Goal: Task Accomplishment & Management: Manage account settings

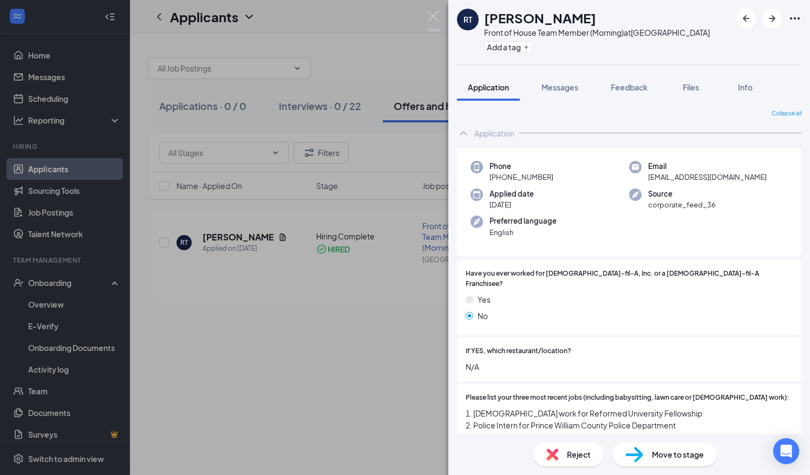
click at [250, 348] on div "RT [PERSON_NAME] Front of House Team Member (Morning) at [GEOGRAPHIC_DATA] Add …" at bounding box center [405, 237] width 810 height 475
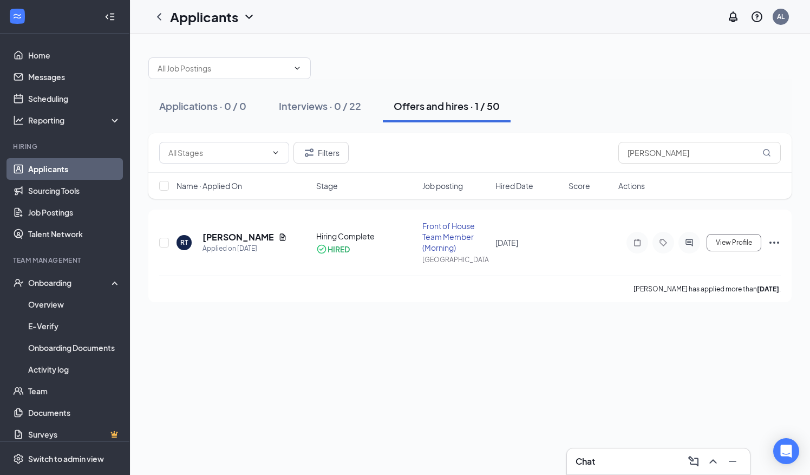
click at [56, 167] on link "Applicants" at bounding box center [74, 169] width 93 height 22
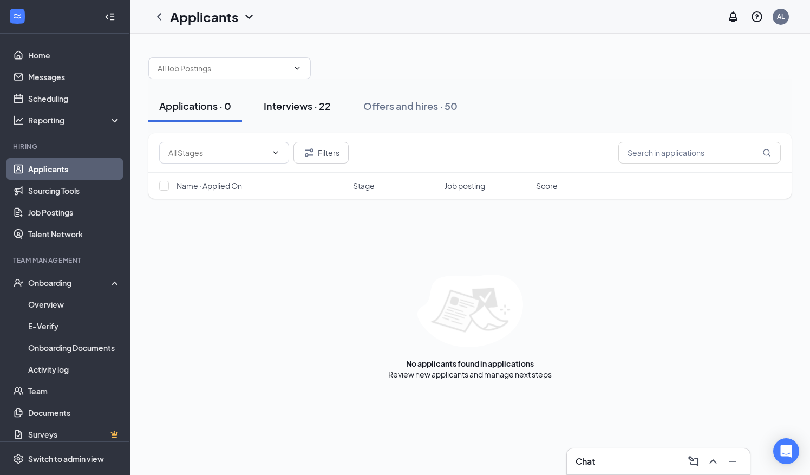
click at [305, 106] on div "Interviews · 22" at bounding box center [297, 106] width 67 height 14
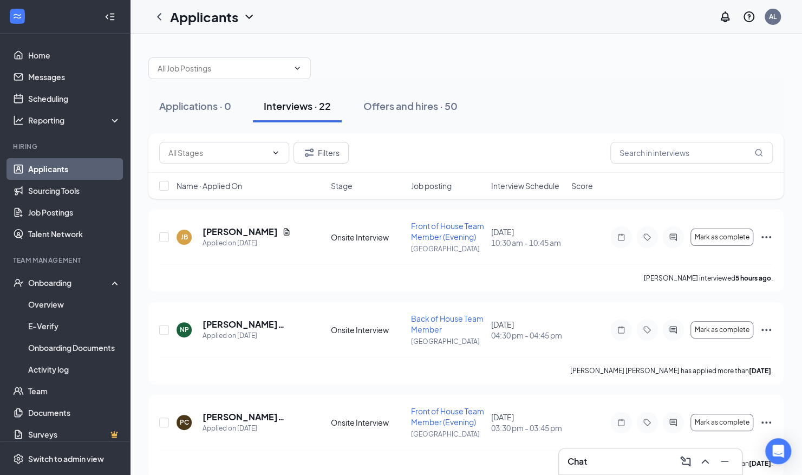
click at [528, 188] on span "Interview Schedule" at bounding box center [525, 185] width 68 height 11
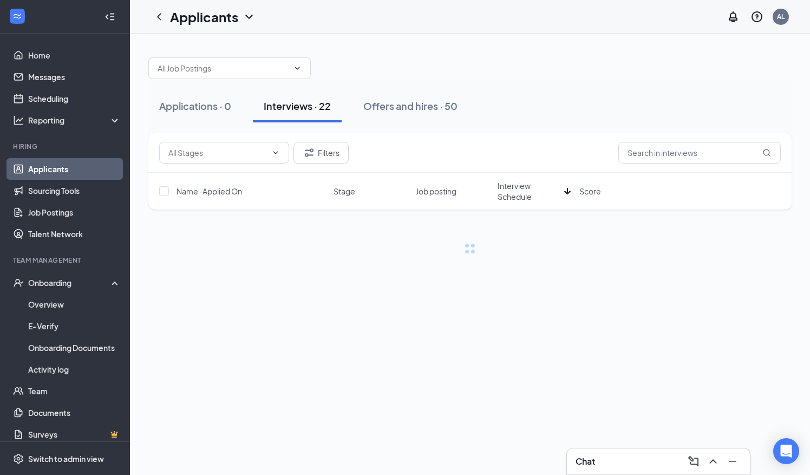
click at [528, 188] on span "Interview Schedule" at bounding box center [528, 191] width 62 height 22
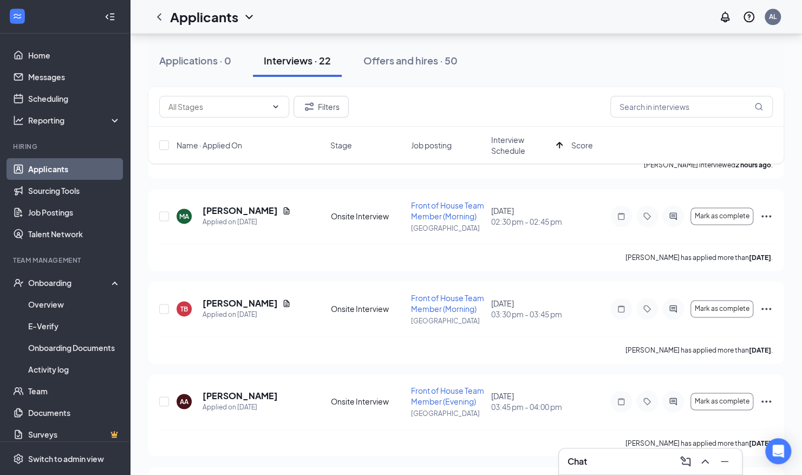
scroll to position [771, 0]
click at [766, 215] on icon "Ellipses" at bounding box center [765, 216] width 13 height 13
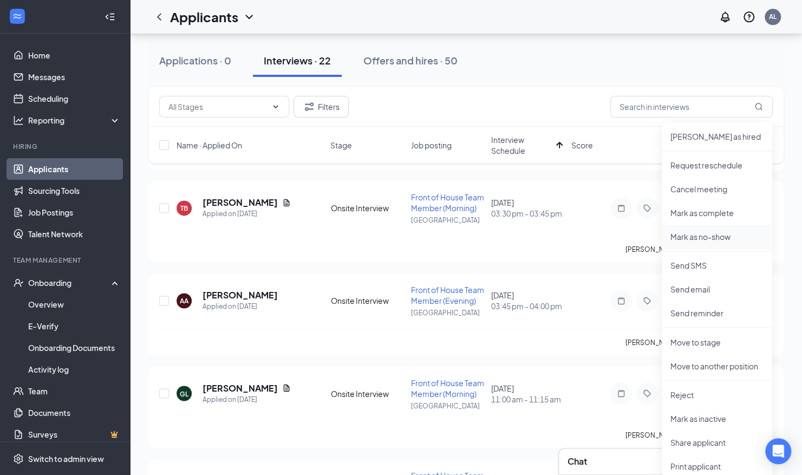
scroll to position [879, 0]
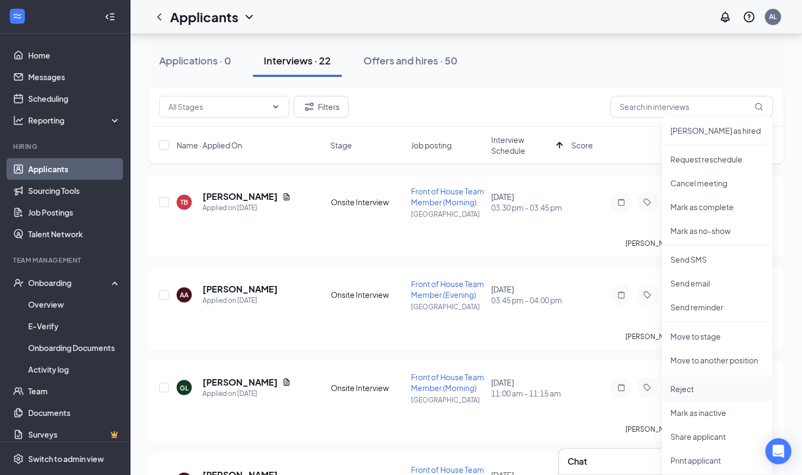
click at [685, 389] on p "Reject" at bounding box center [716, 388] width 93 height 11
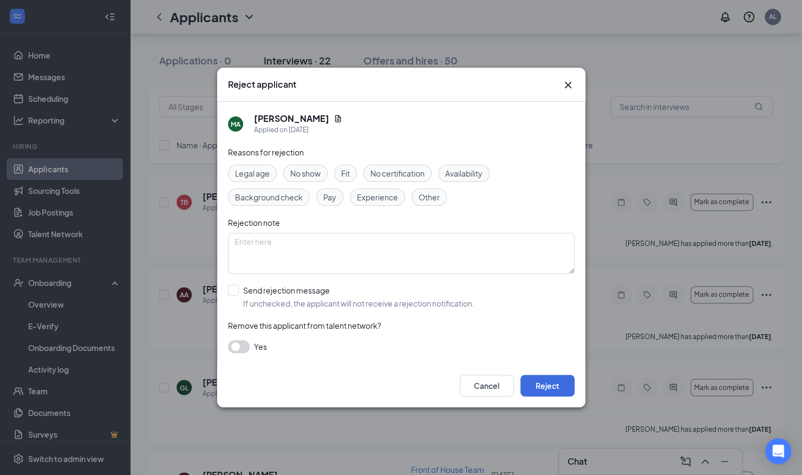
click at [434, 198] on span "Other" at bounding box center [428, 197] width 21 height 12
click at [314, 244] on textarea at bounding box center [401, 253] width 346 height 41
click at [309, 178] on span "No show" at bounding box center [305, 173] width 30 height 12
click at [294, 244] on textarea at bounding box center [401, 253] width 346 height 41
type textarea "C"
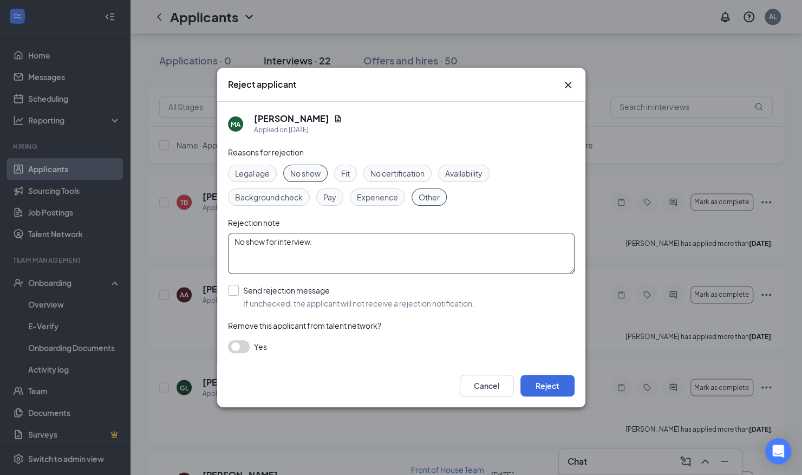
type textarea "No show for interview."
click at [232, 293] on input "Send rejection message If unchecked, the applicant will not receive a rejection…" at bounding box center [351, 297] width 246 height 24
checkbox input "true"
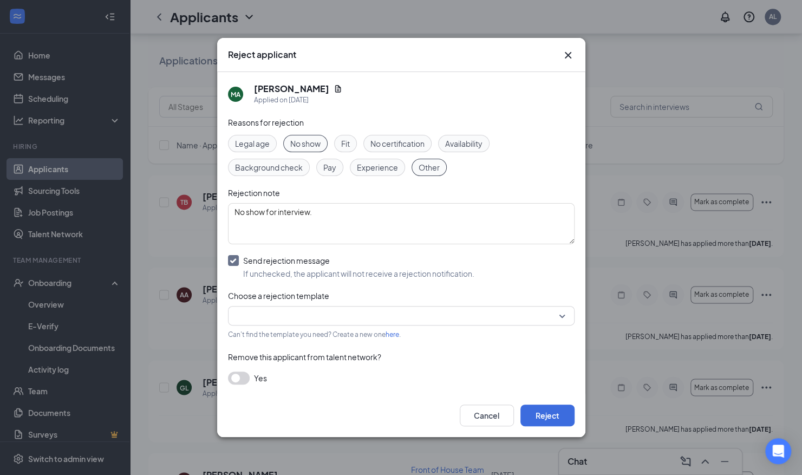
click at [271, 313] on input "search" at bounding box center [397, 315] width 326 height 18
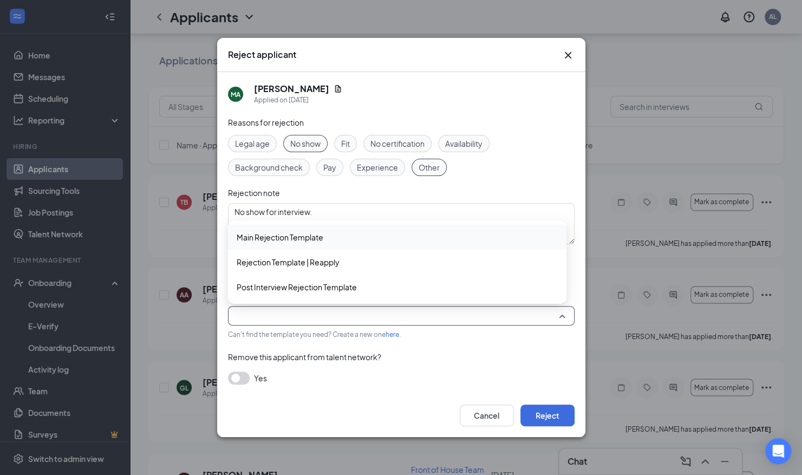
click at [289, 243] on div "Main Rejection Template" at bounding box center [397, 237] width 338 height 25
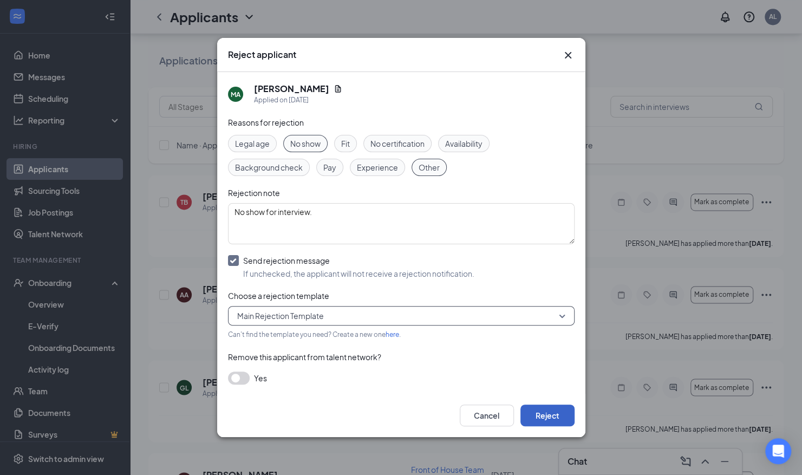
click at [551, 410] on button "Reject" at bounding box center [547, 415] width 54 height 22
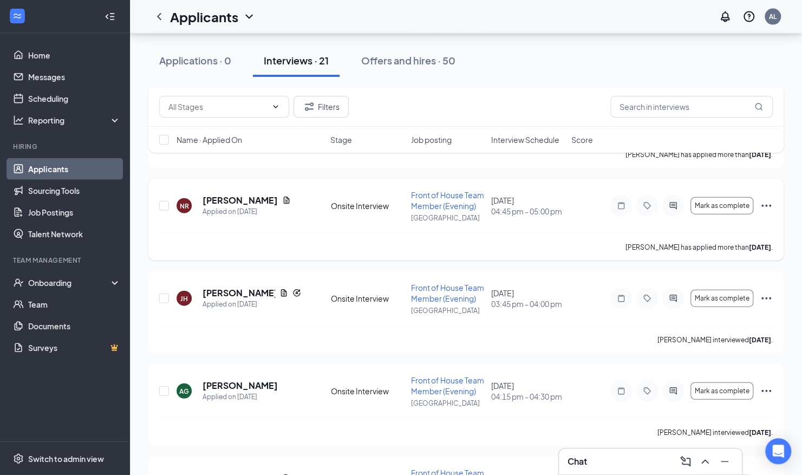
scroll to position [1418, 0]
click at [527, 142] on span "Interview Schedule" at bounding box center [525, 139] width 68 height 11
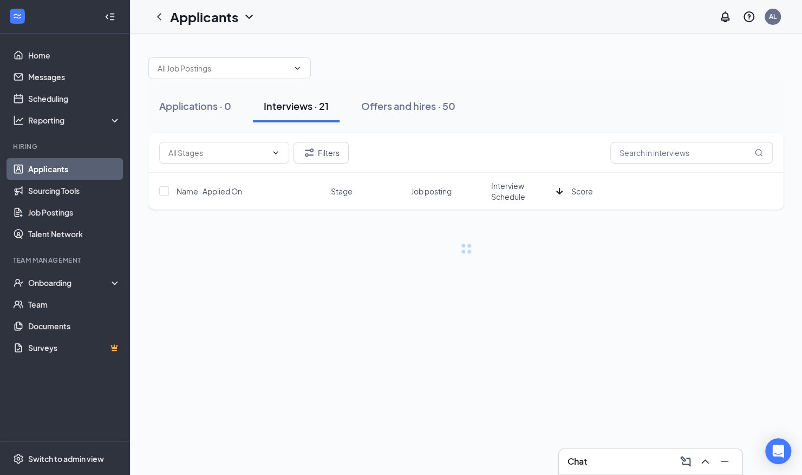
scroll to position [0, 0]
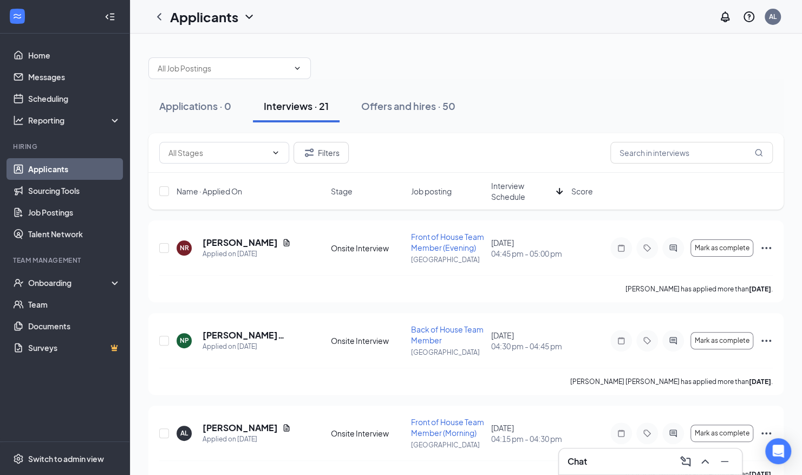
click at [517, 191] on span "Interview Schedule" at bounding box center [521, 191] width 61 height 22
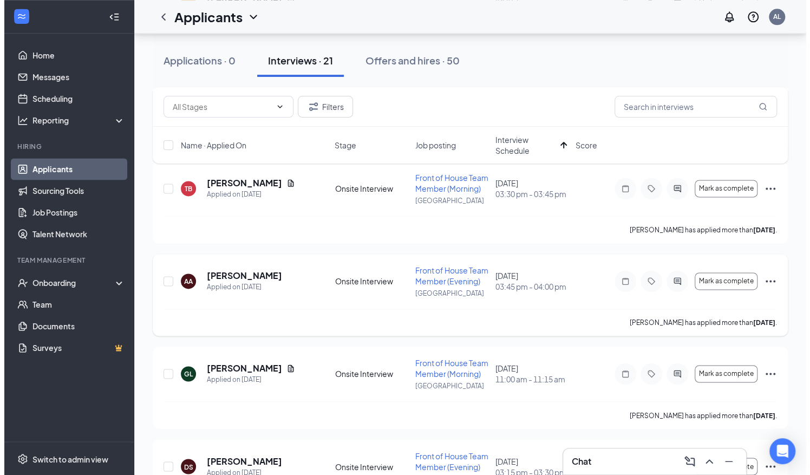
scroll to position [799, 0]
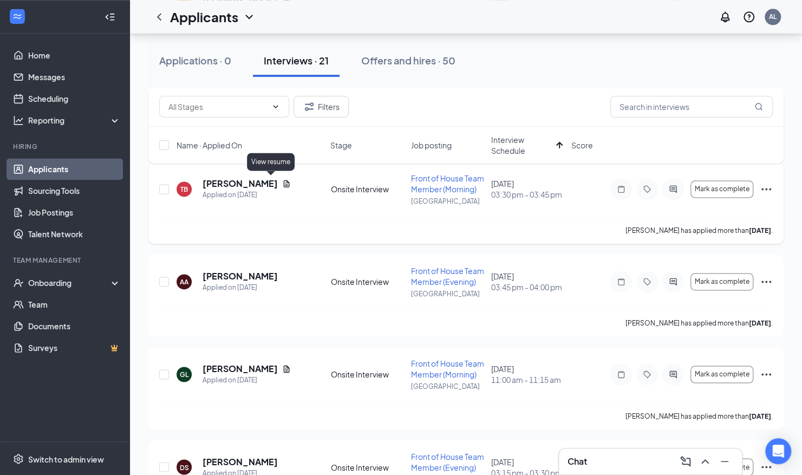
click at [282, 181] on icon "Document" at bounding box center [286, 183] width 9 height 9
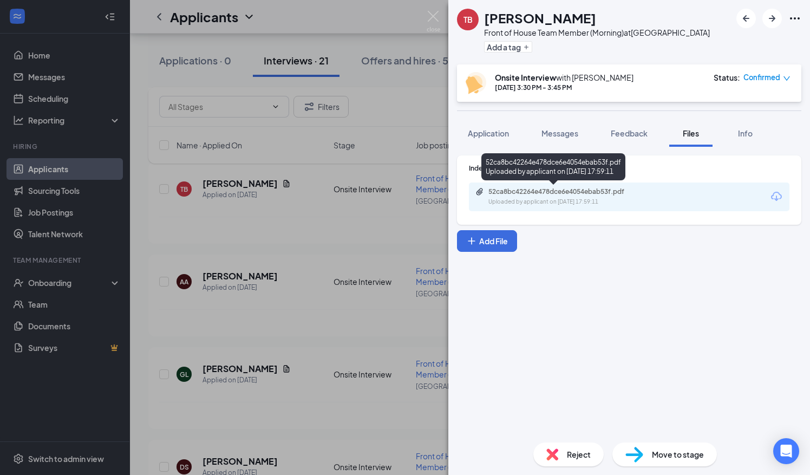
click at [547, 199] on div "Uploaded by applicant on Aug 18, 2025 at 17:59:11" at bounding box center [569, 202] width 162 height 9
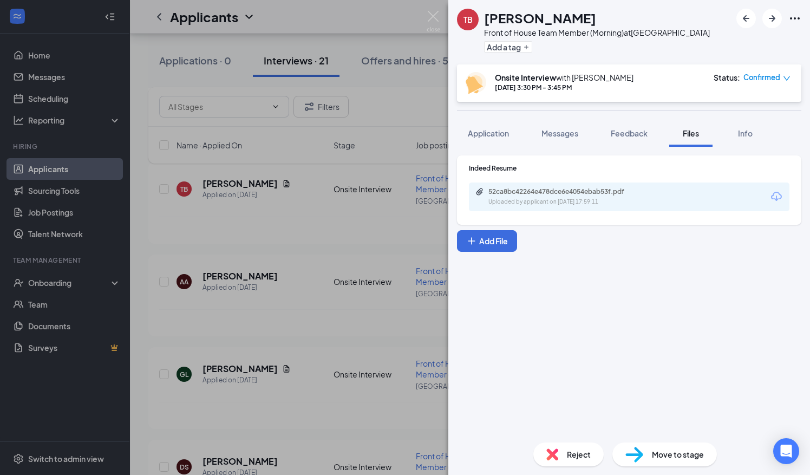
click at [331, 240] on div "TB Tamera Brown Front of House Team Member (Morning) at Signal Hill Add a tag O…" at bounding box center [405, 237] width 810 height 475
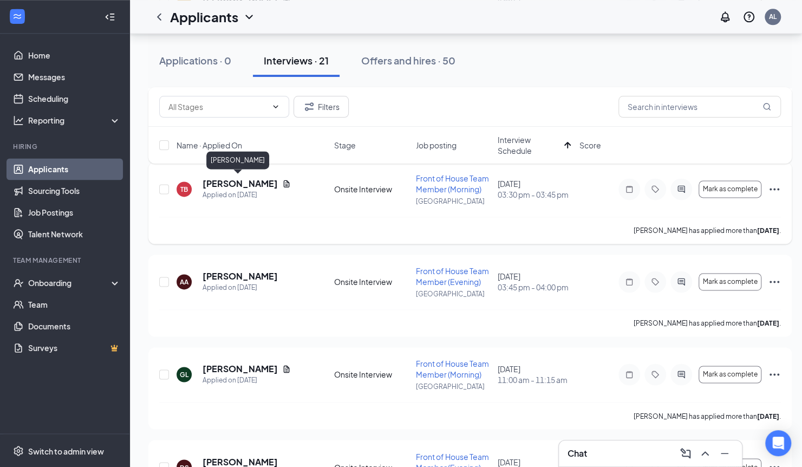
click at [221, 183] on h5 "[PERSON_NAME]" at bounding box center [239, 184] width 75 height 12
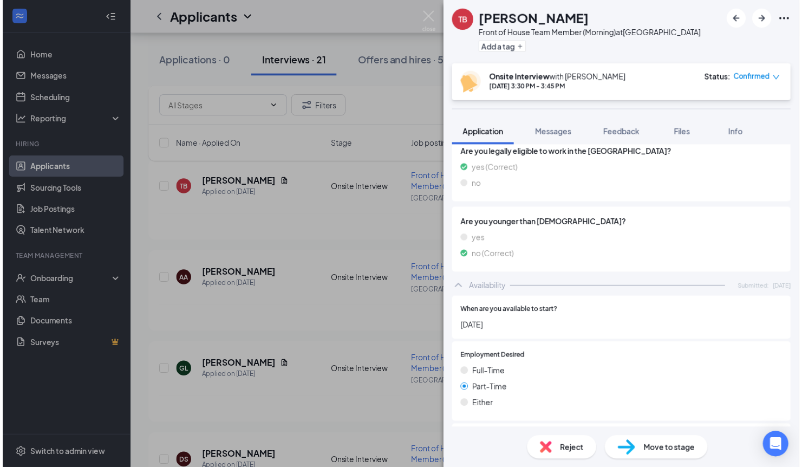
scroll to position [459, 0]
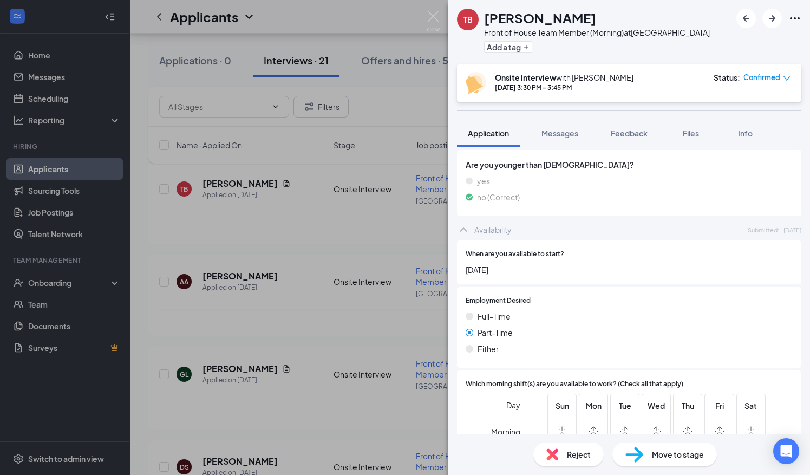
click at [372, 251] on div "TB Tamera Brown Front of House Team Member (Morning) at Signal Hill Add a tag O…" at bounding box center [405, 237] width 810 height 475
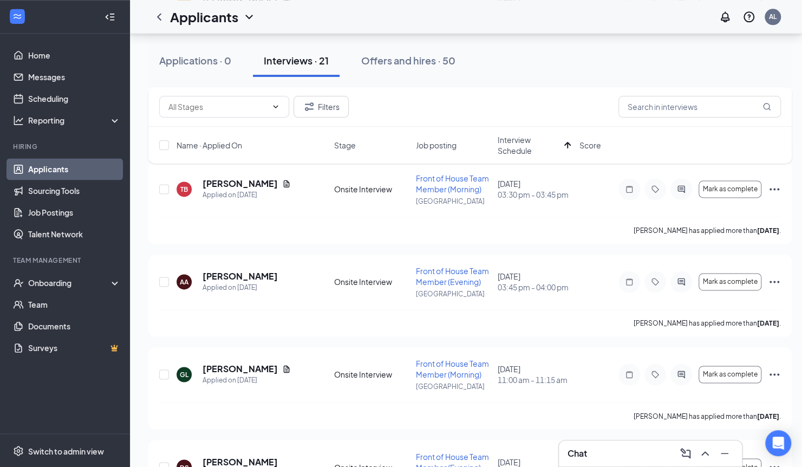
click at [372, 251] on div "JH Jonathan Hernandez Applied on Aug 17 Onsite Interview Front of House Team Me…" at bounding box center [469, 387] width 643 height 1933
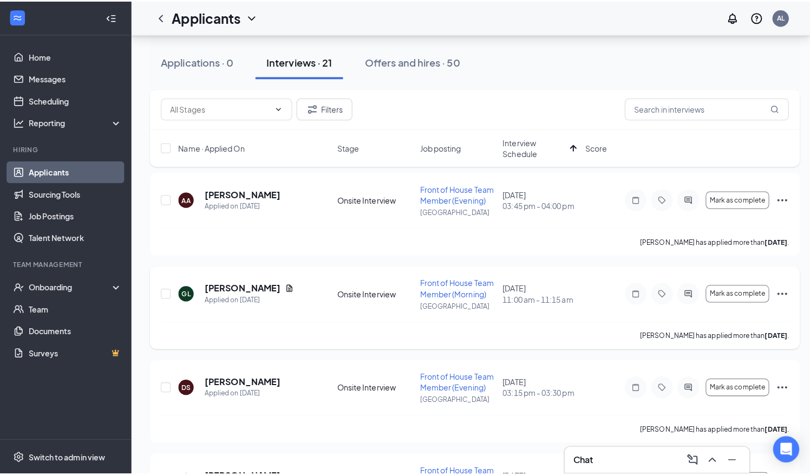
scroll to position [887, 0]
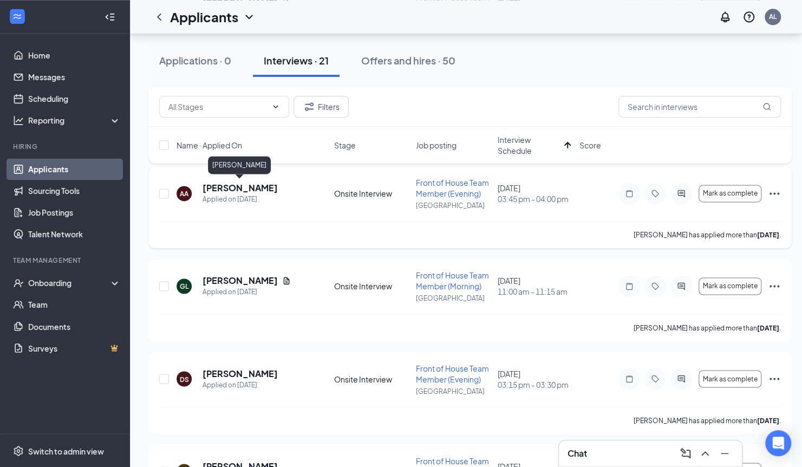
click at [243, 185] on h5 "[PERSON_NAME]" at bounding box center [239, 188] width 75 height 12
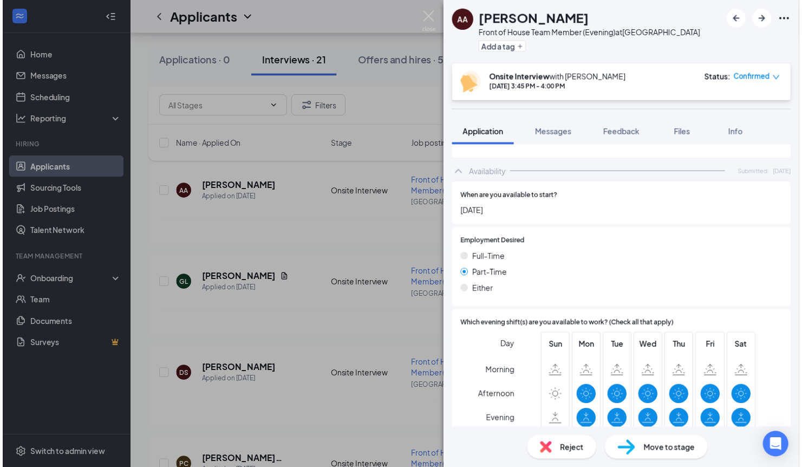
scroll to position [558, 0]
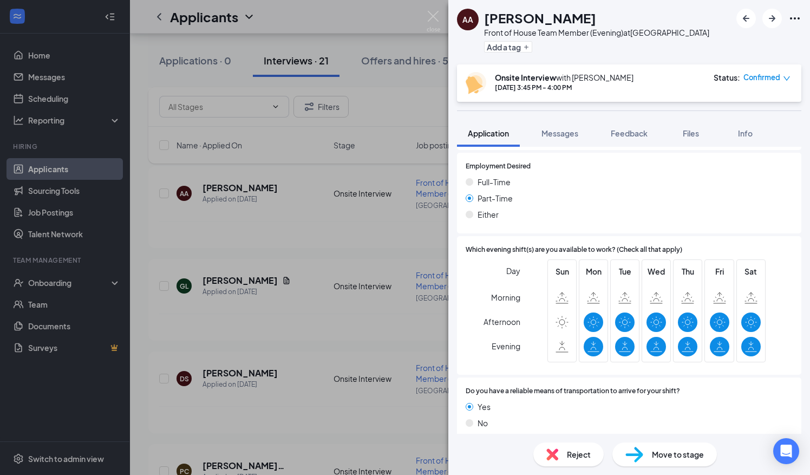
click at [297, 244] on div "AA Anderson aguilar Front of House Team Member (Evening) at Signal Hill Add a t…" at bounding box center [405, 237] width 810 height 475
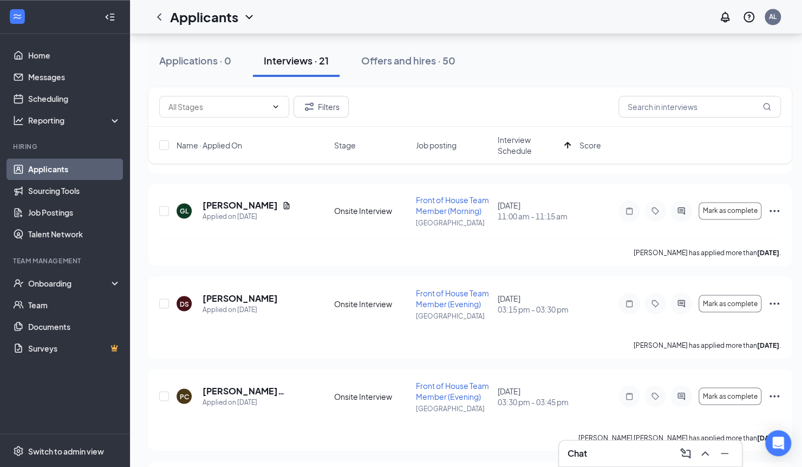
scroll to position [959, 0]
